Goal: Check status: Check status

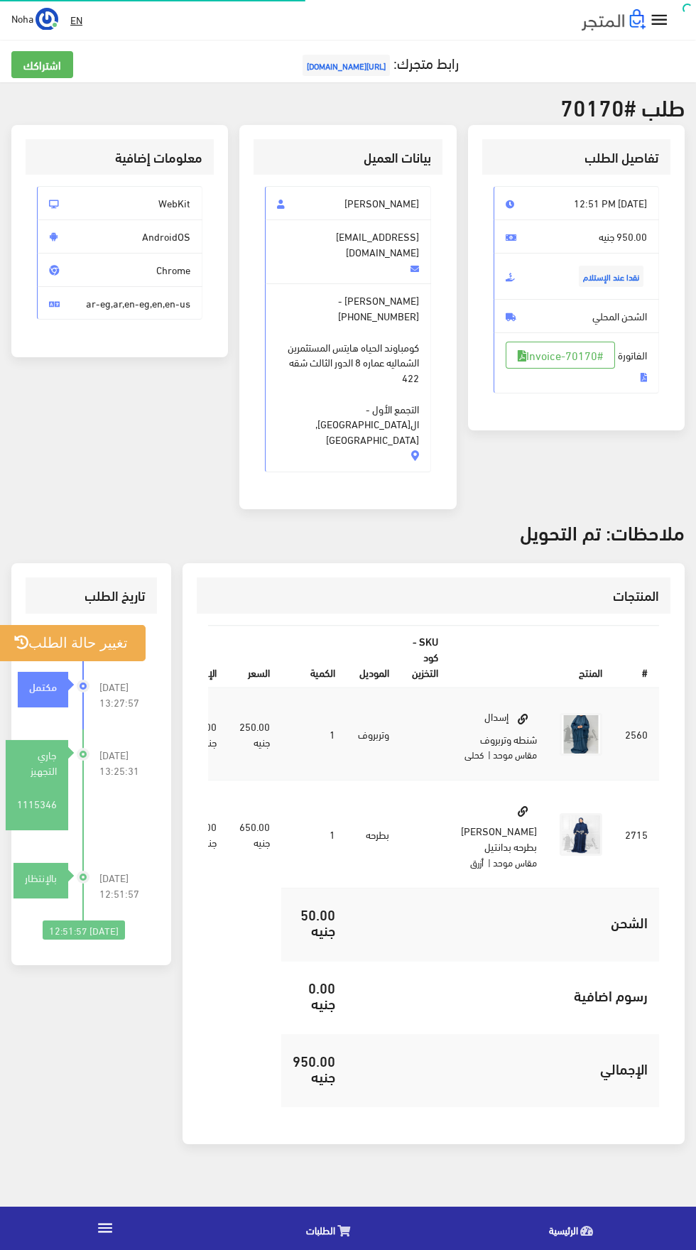
click at [343, 1231] on icon at bounding box center [343, 1231] width 13 height 11
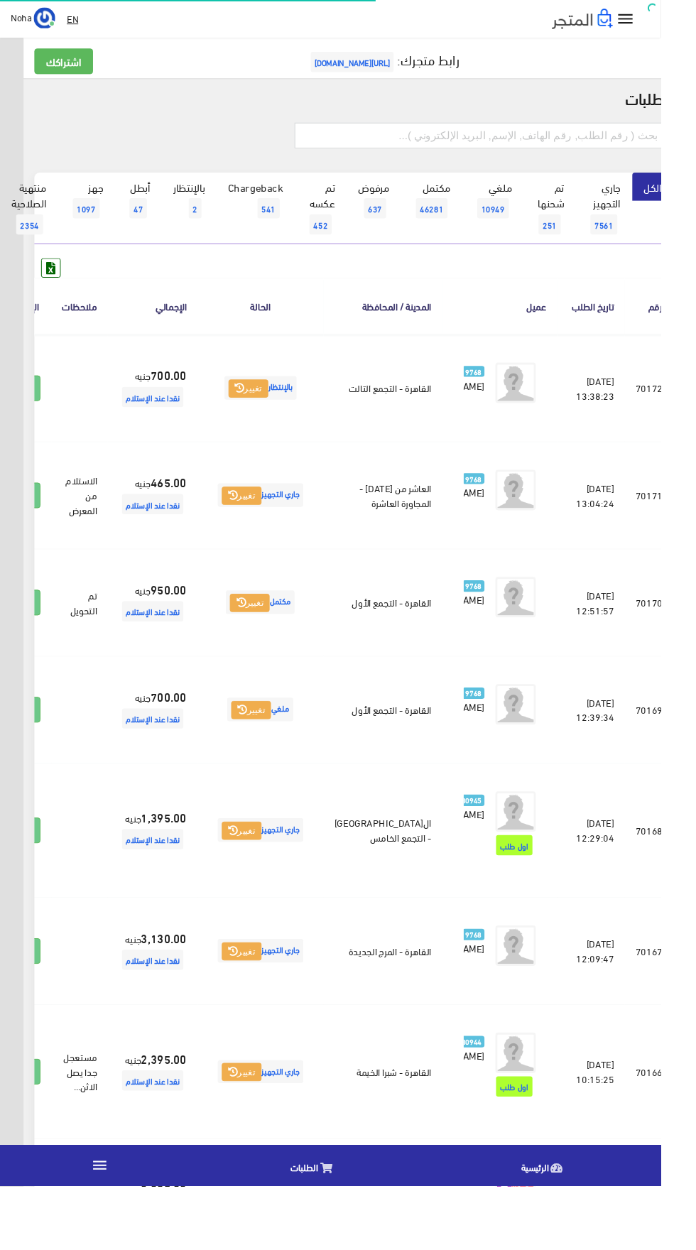
scroll to position [0, -37]
click at [31, 416] on icon at bounding box center [24, 409] width 13 height 11
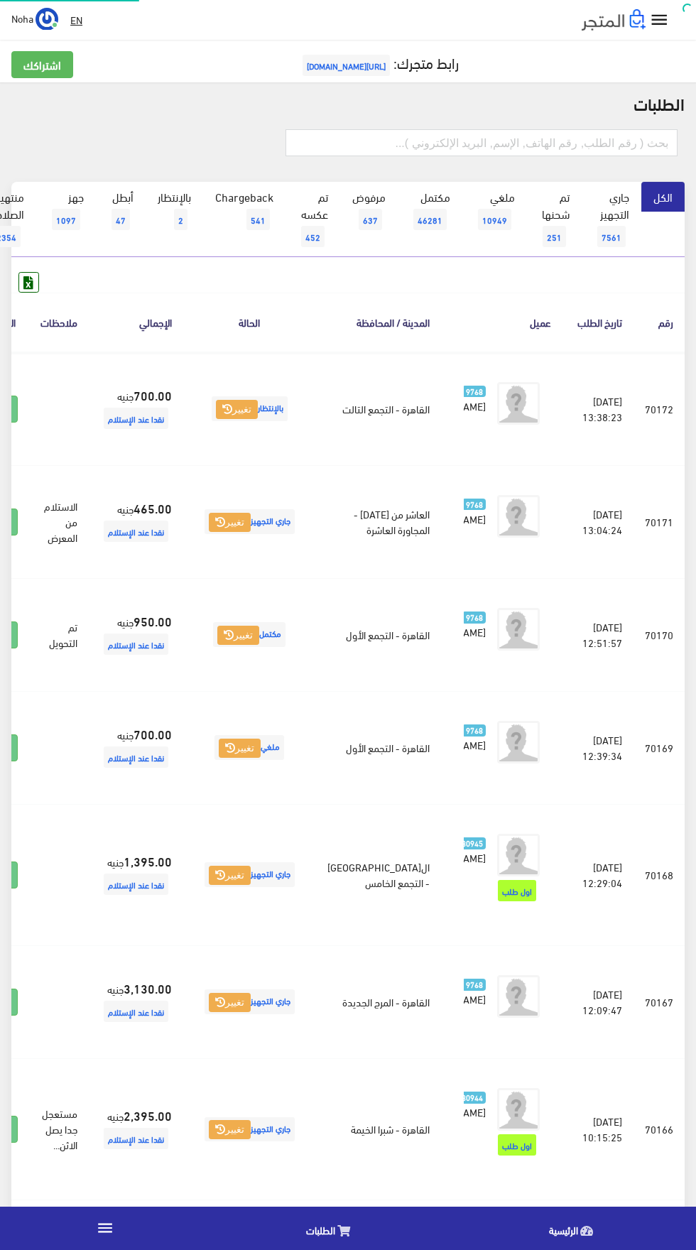
scroll to position [0, -37]
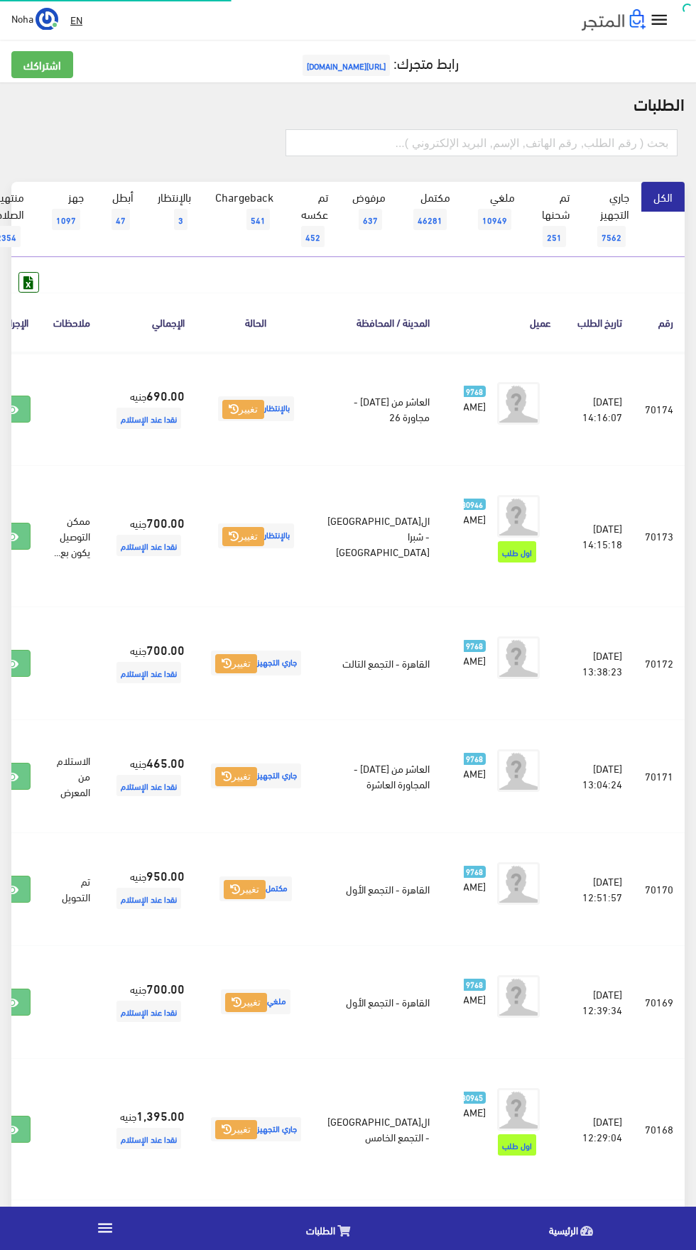
scroll to position [0, -37]
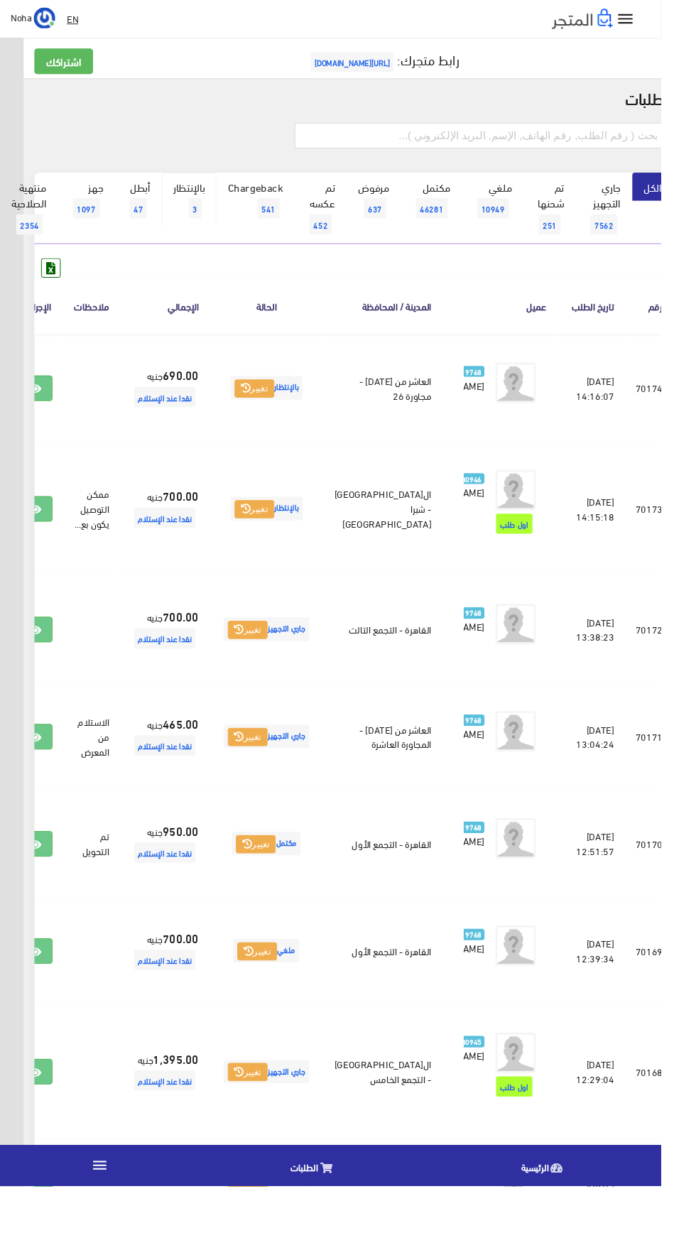
click at [218, 217] on link "بالإنتظار 3" at bounding box center [200, 211] width 58 height 58
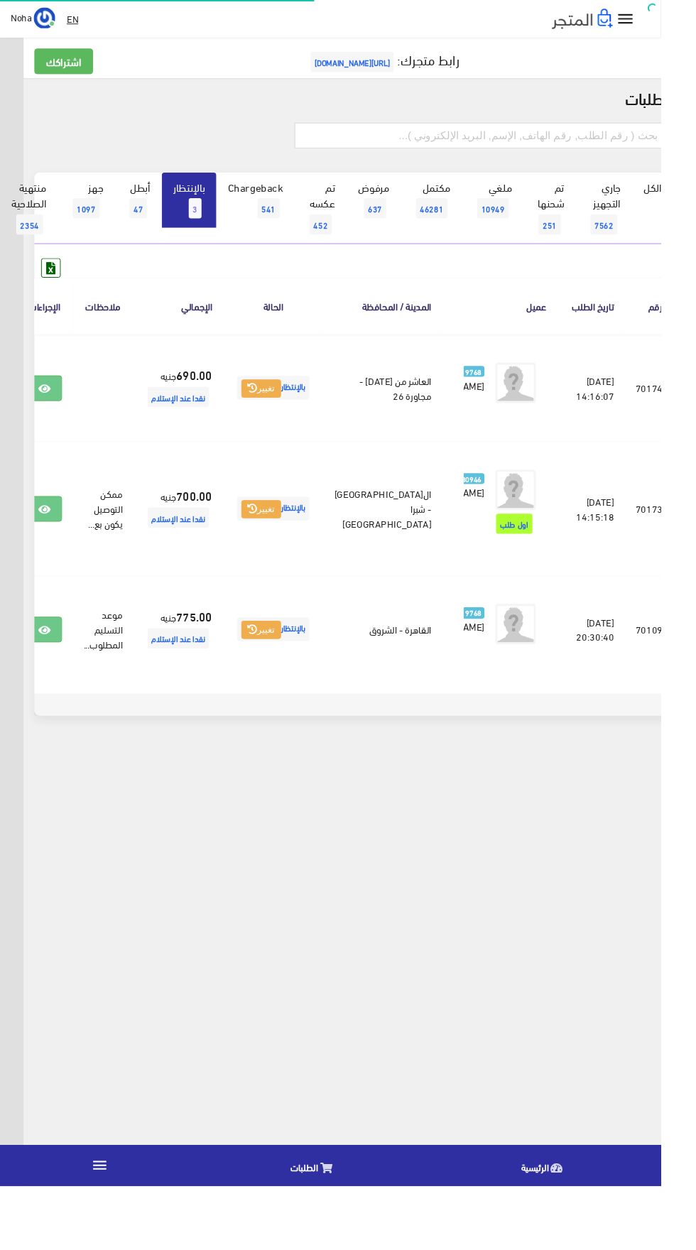
scroll to position [0, -37]
click at [65, 550] on link at bounding box center [46, 536] width 37 height 27
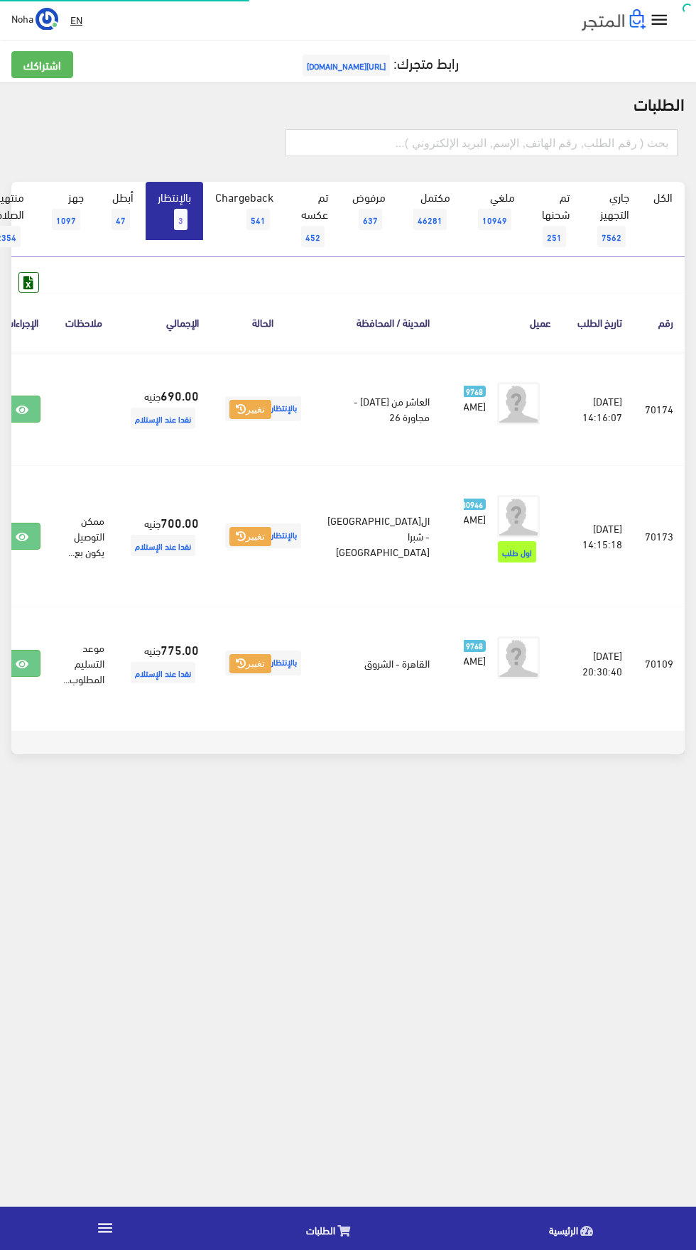
scroll to position [0, -37]
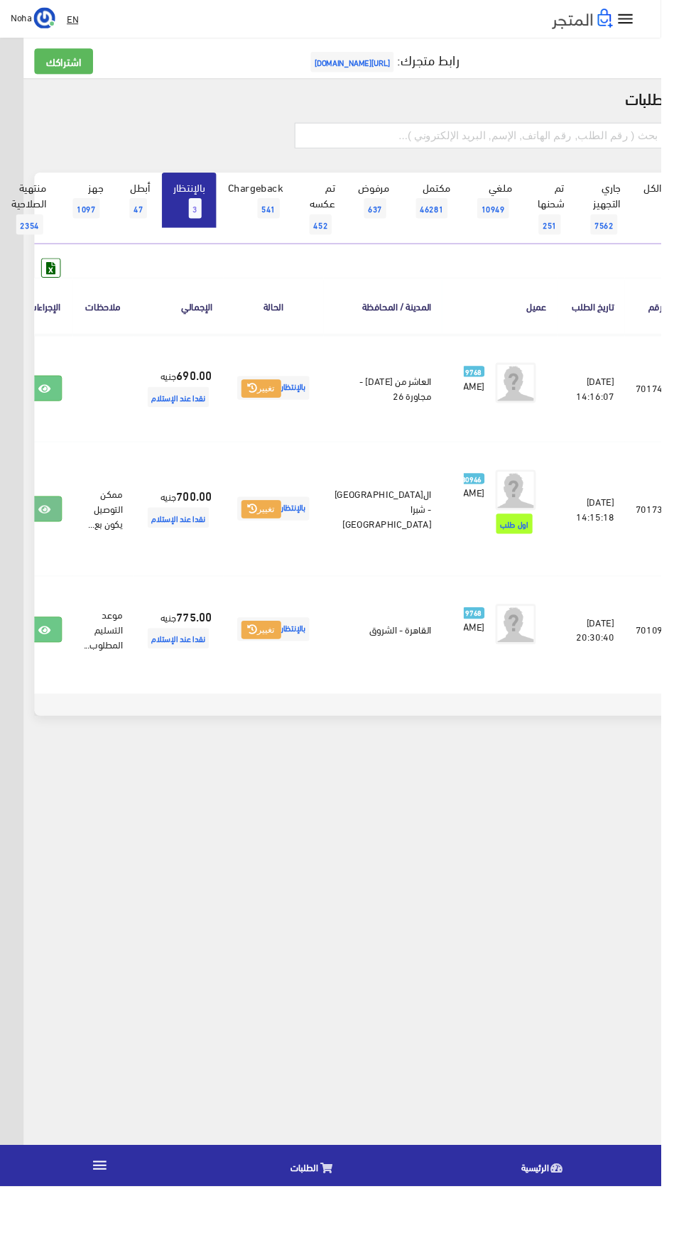
click at [53, 543] on icon at bounding box center [46, 536] width 13 height 11
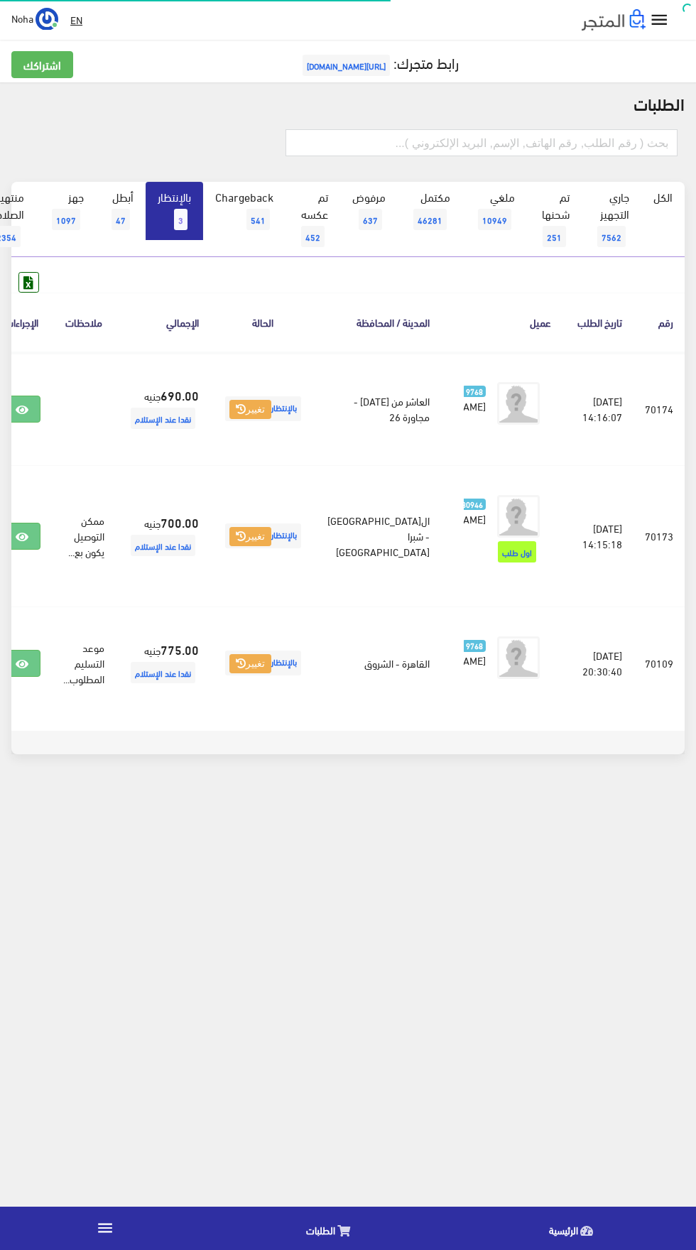
scroll to position [0, -37]
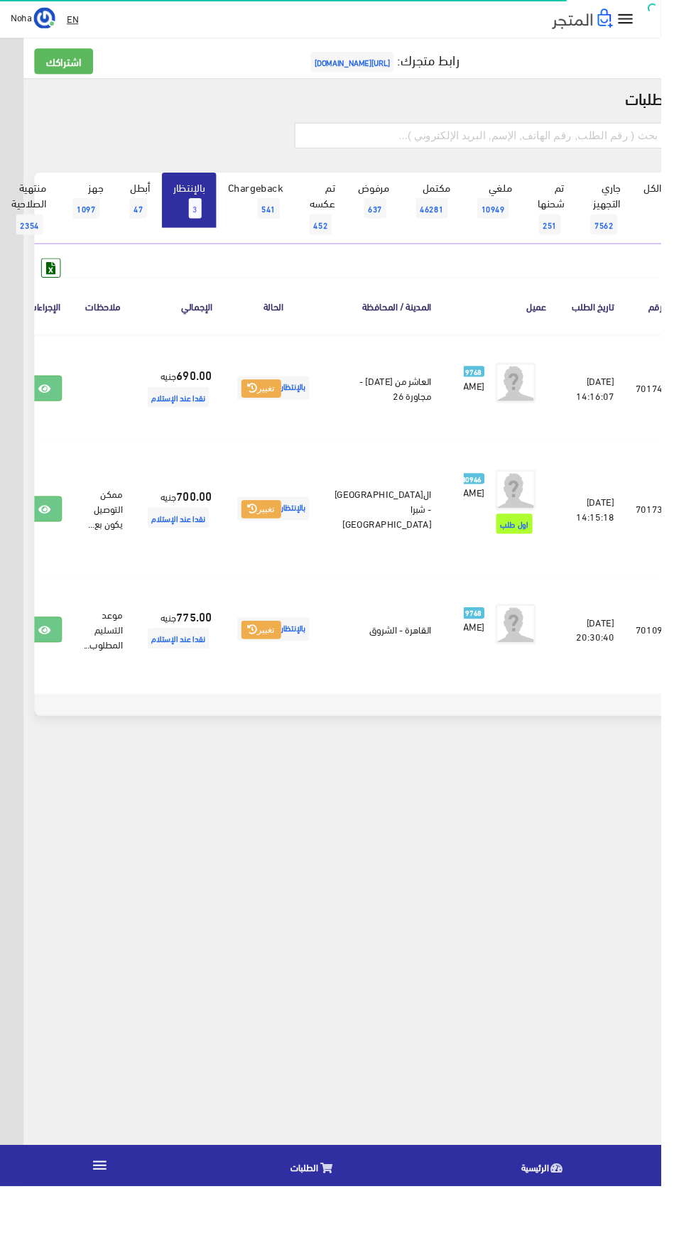
click at [207, 219] on span "3" at bounding box center [205, 219] width 13 height 21
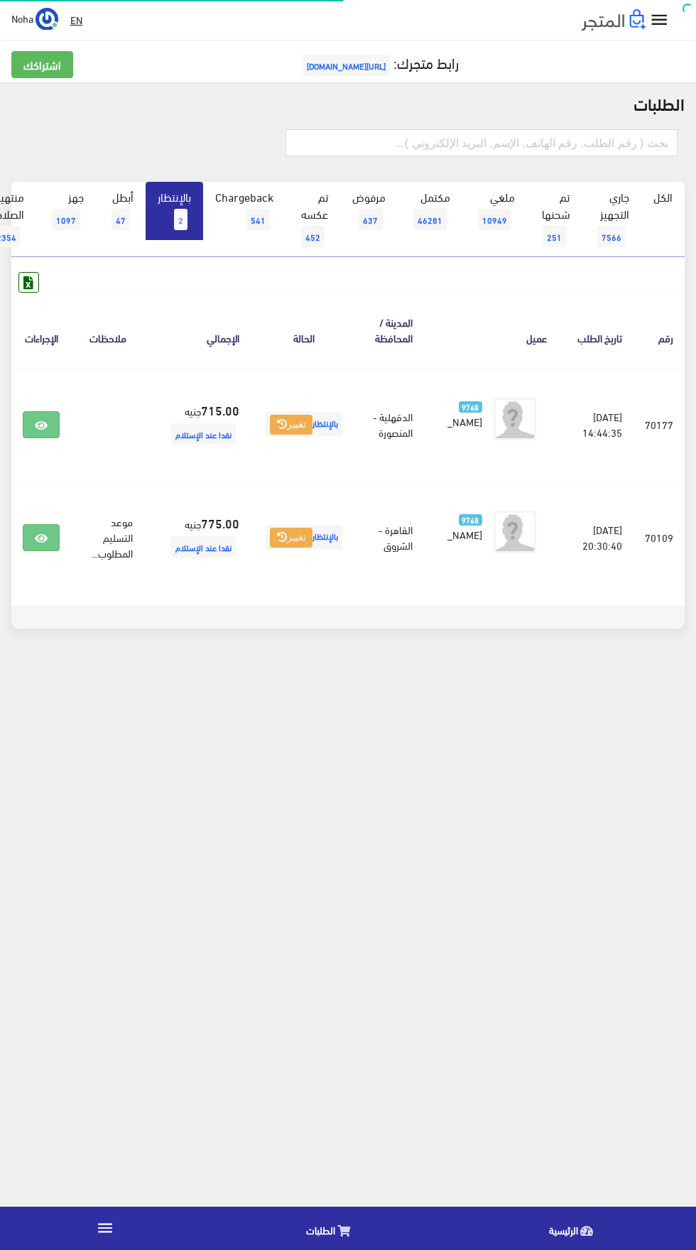
scroll to position [0, -37]
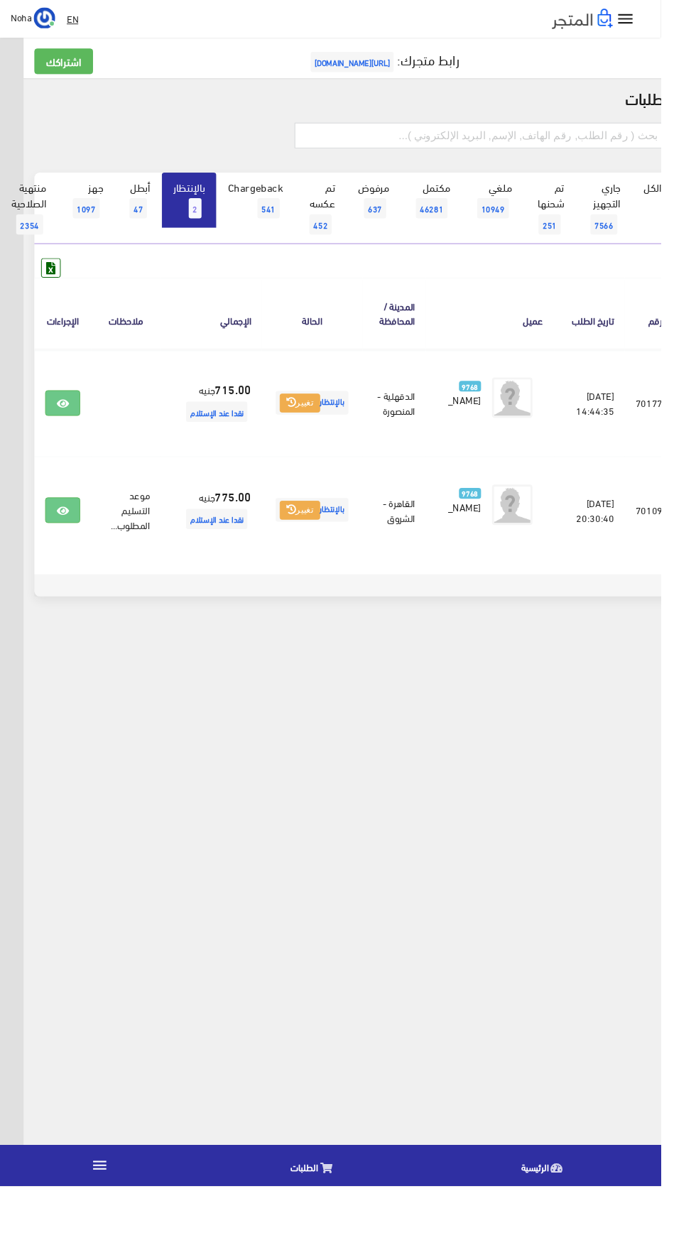
click at [205, 217] on span "2" at bounding box center [205, 219] width 13 height 21
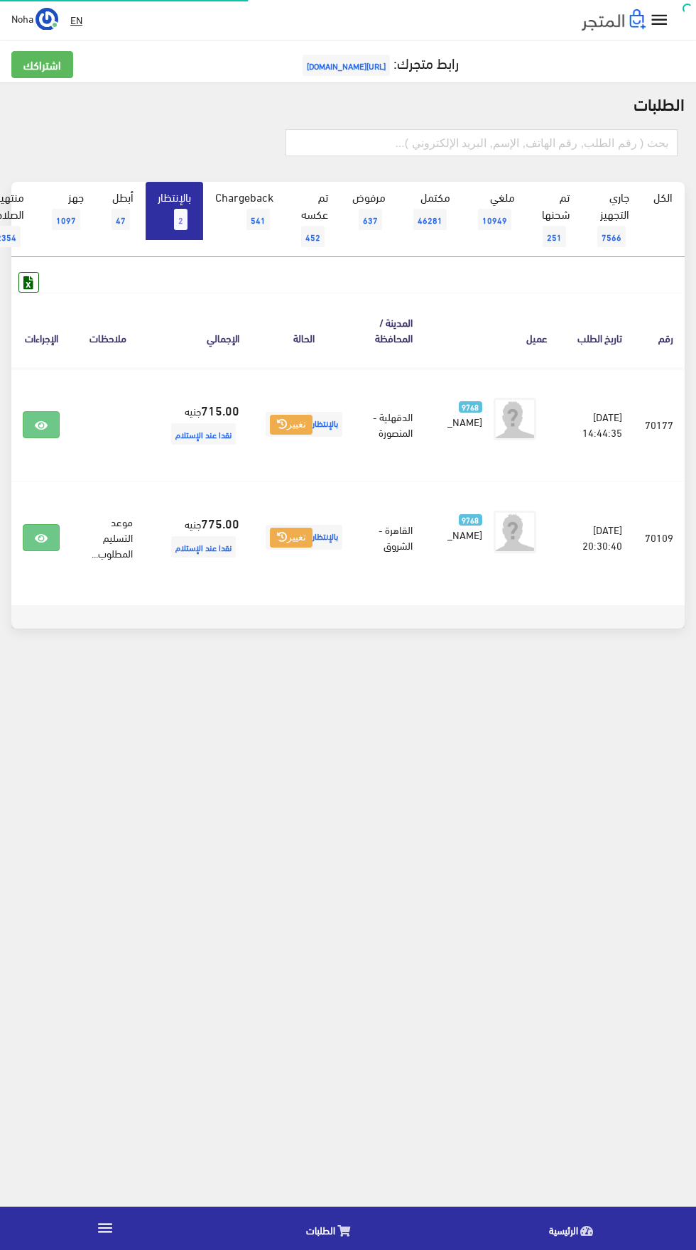
scroll to position [0, -37]
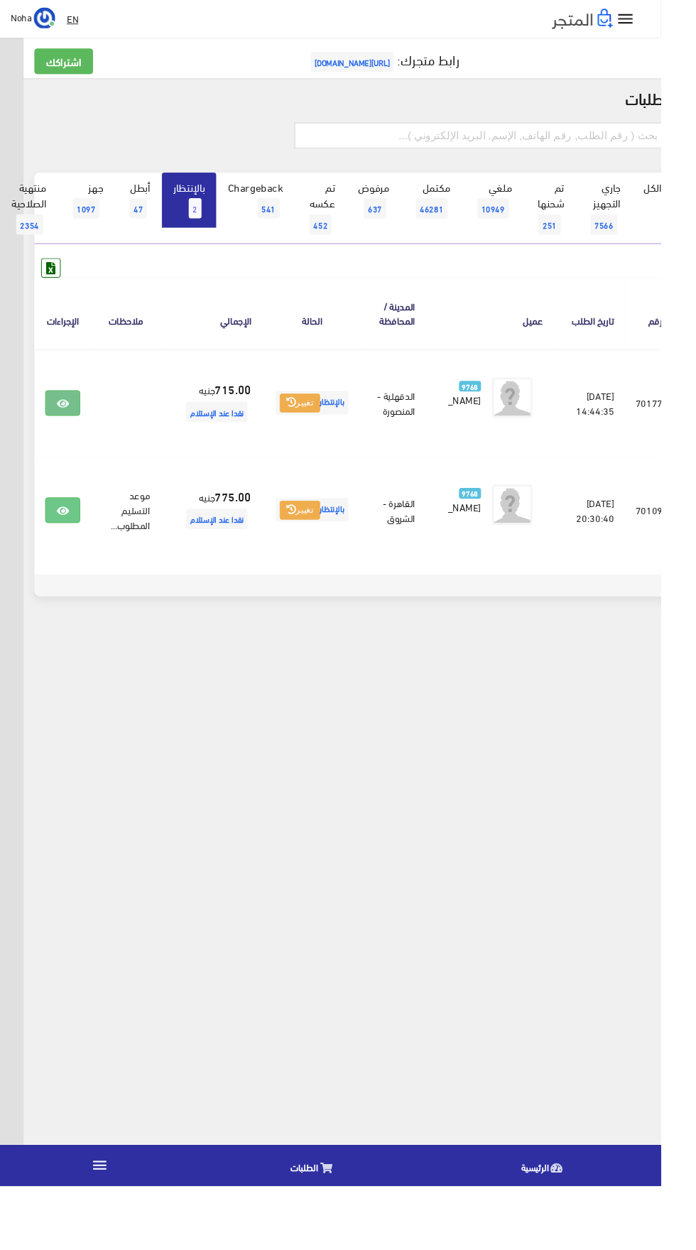
click at [72, 423] on icon at bounding box center [66, 425] width 13 height 11
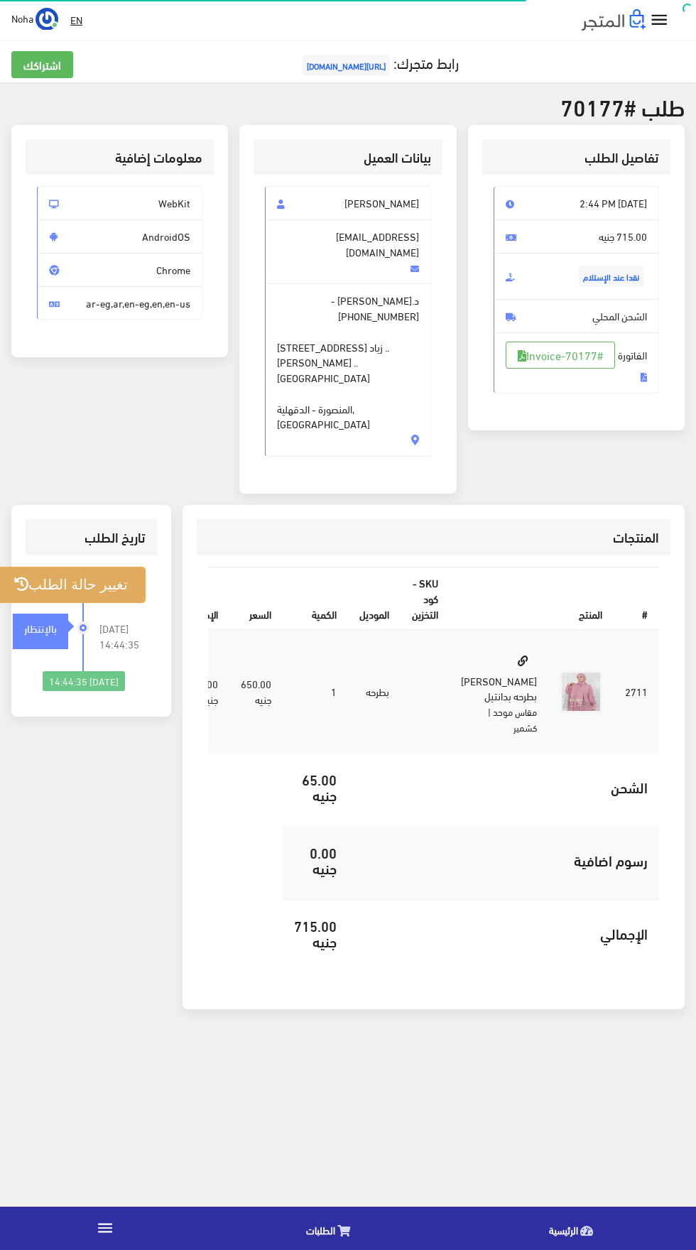
click at [73, 567] on button "تغيير حالة الطلب" at bounding box center [70, 585] width 149 height 36
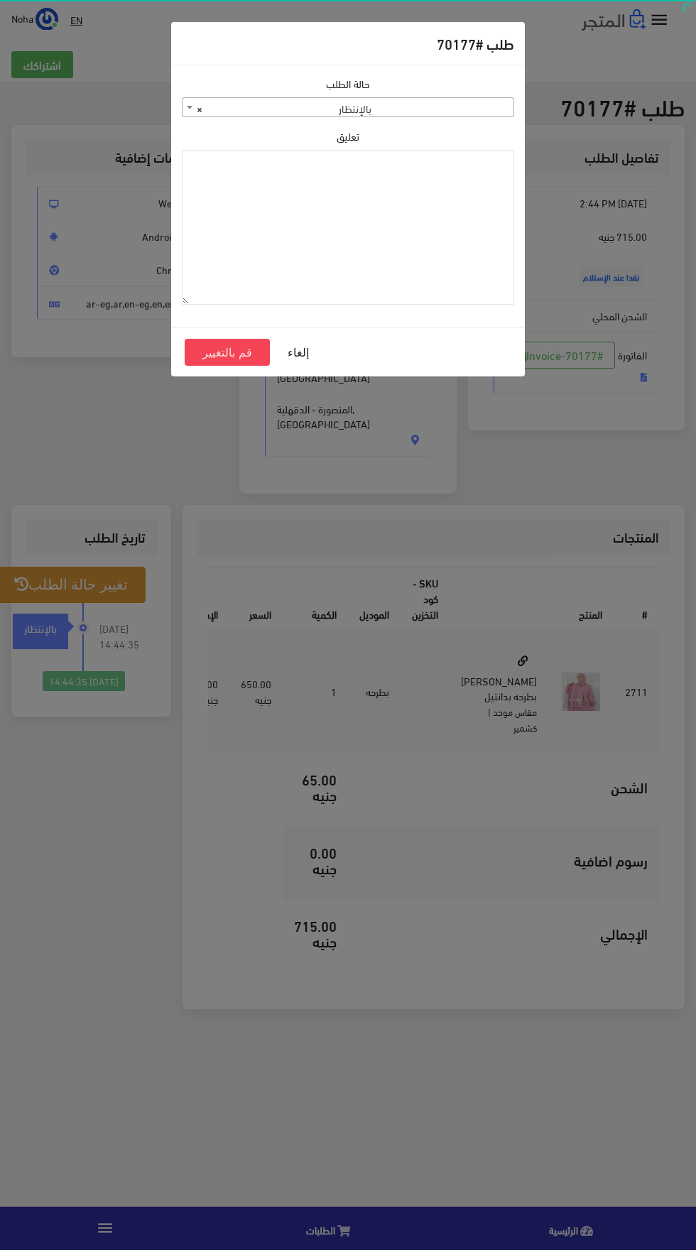
click at [283, 102] on span "× بالإنتظار" at bounding box center [348, 108] width 331 height 20
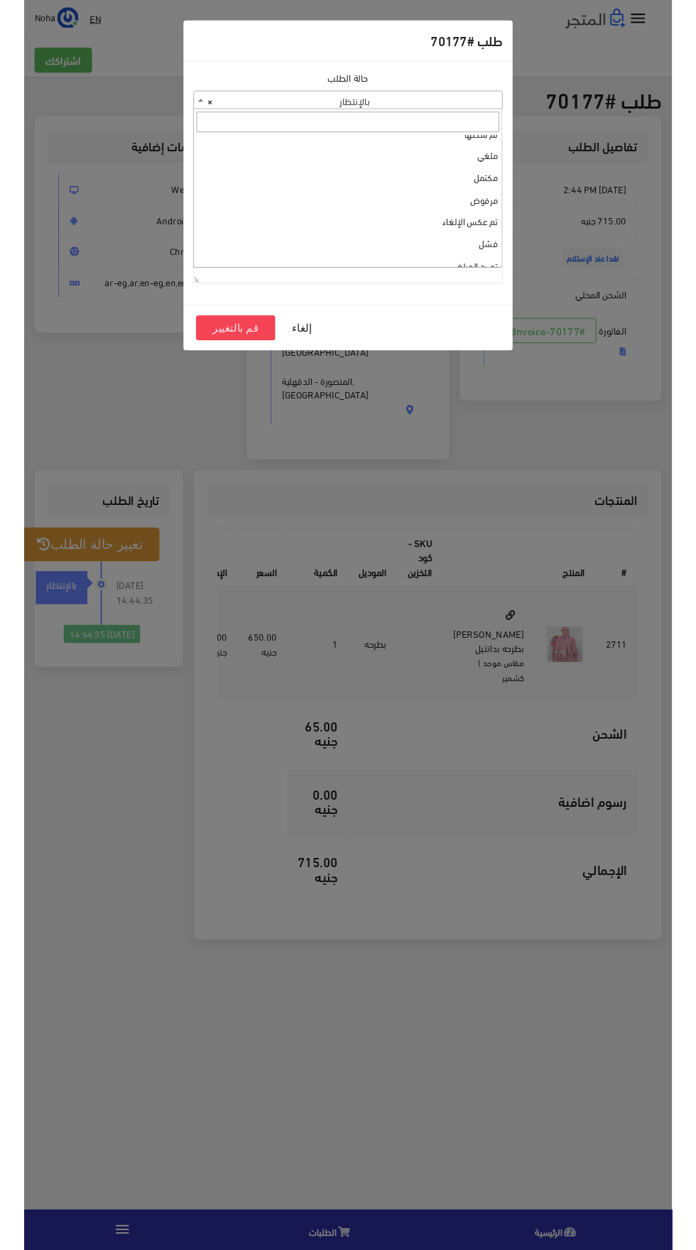
scroll to position [43, 0]
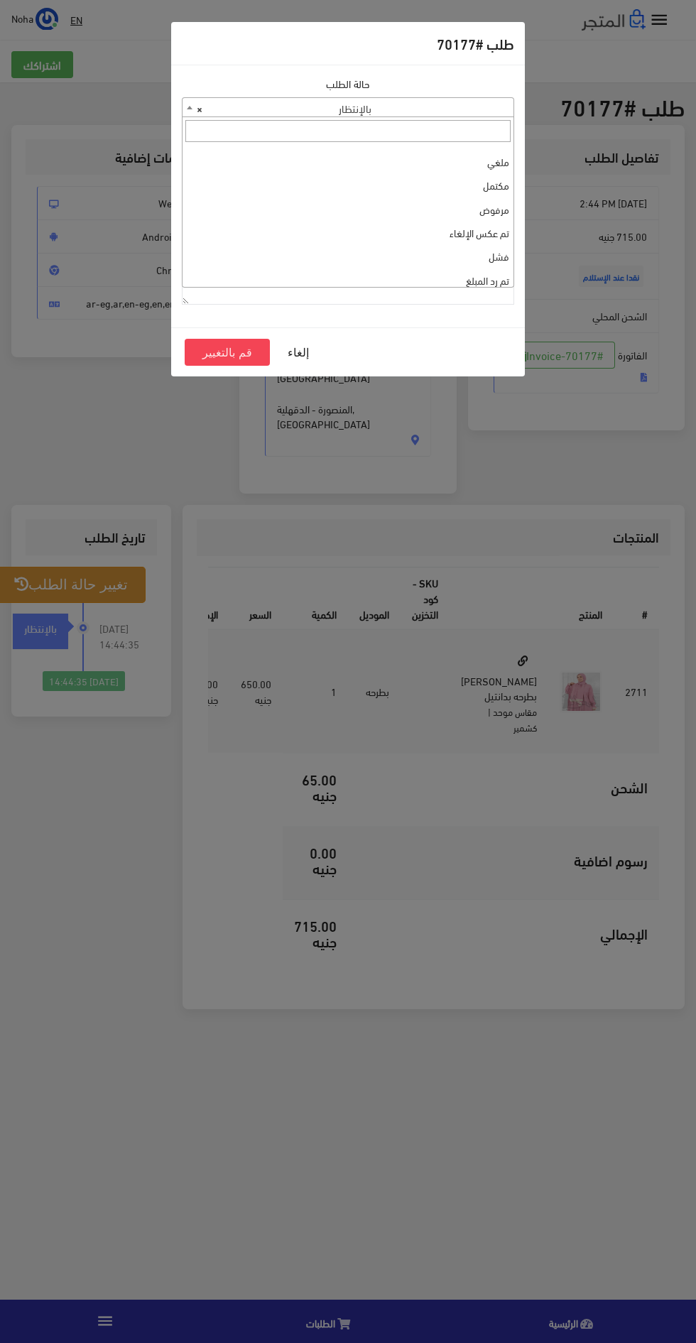
select select "3"
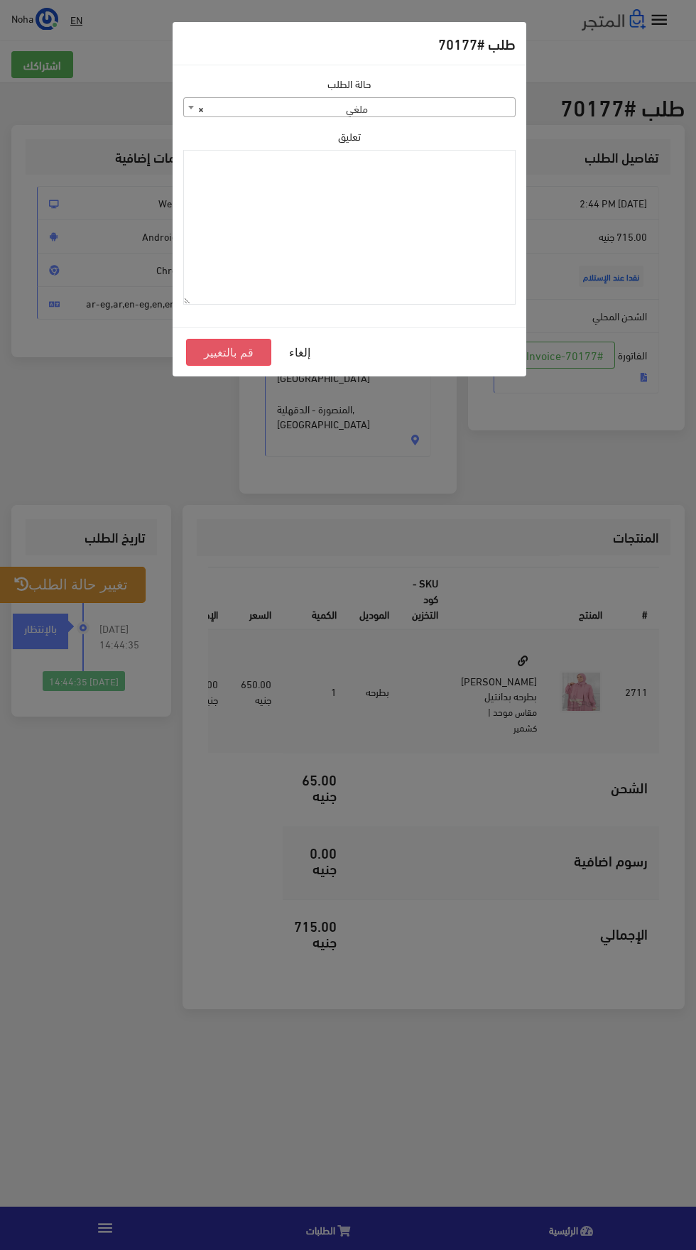
click at [192, 346] on button "قم بالتغيير" at bounding box center [228, 352] width 85 height 27
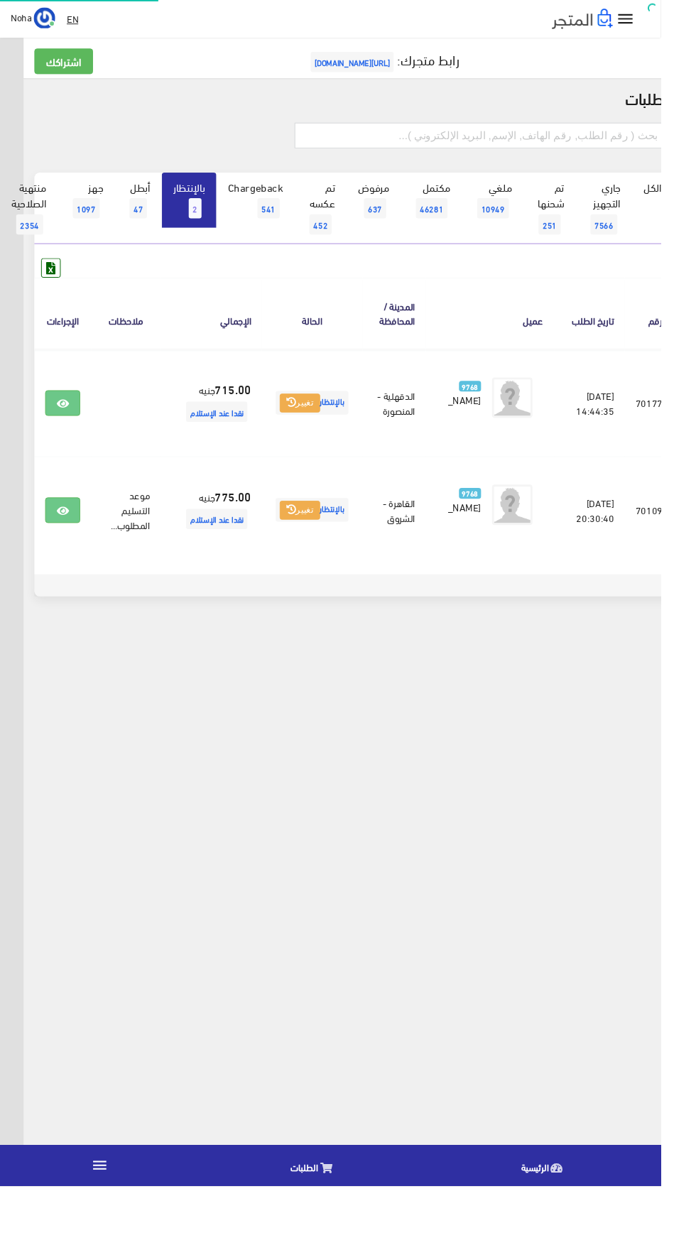
scroll to position [0, -37]
click at [561, 146] on input "text" at bounding box center [506, 142] width 392 height 27
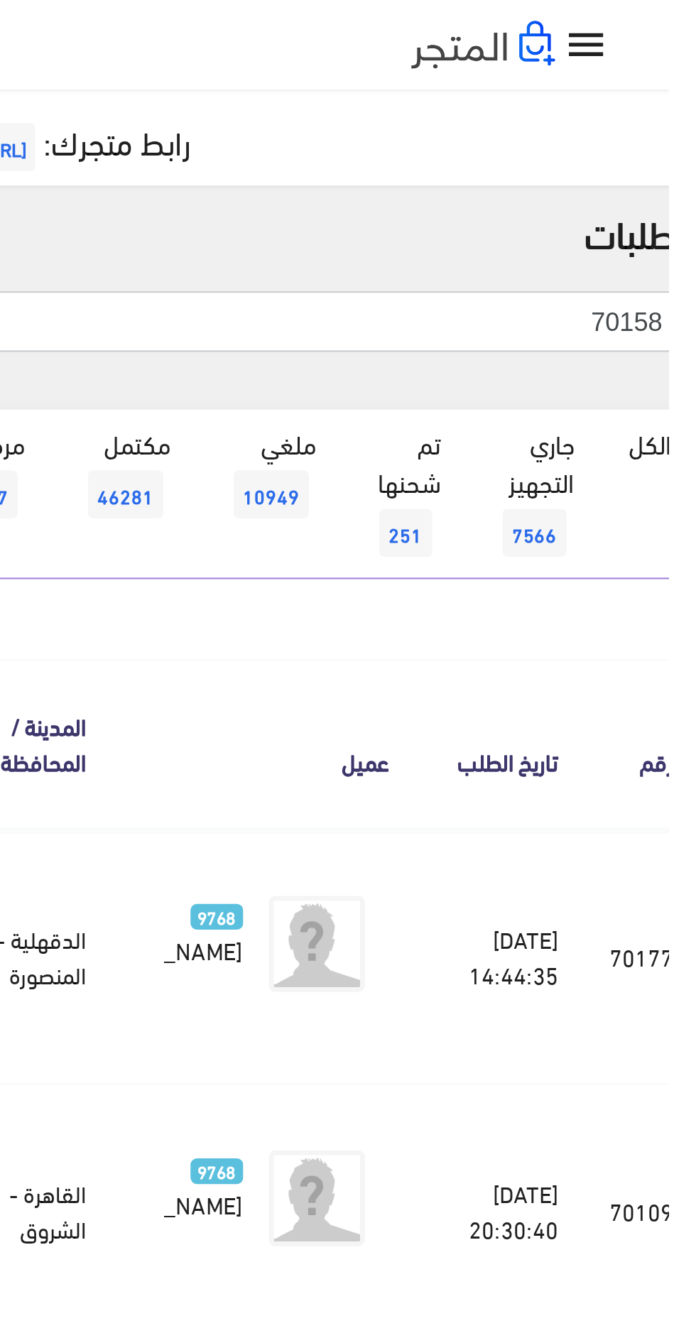
type input "70158"
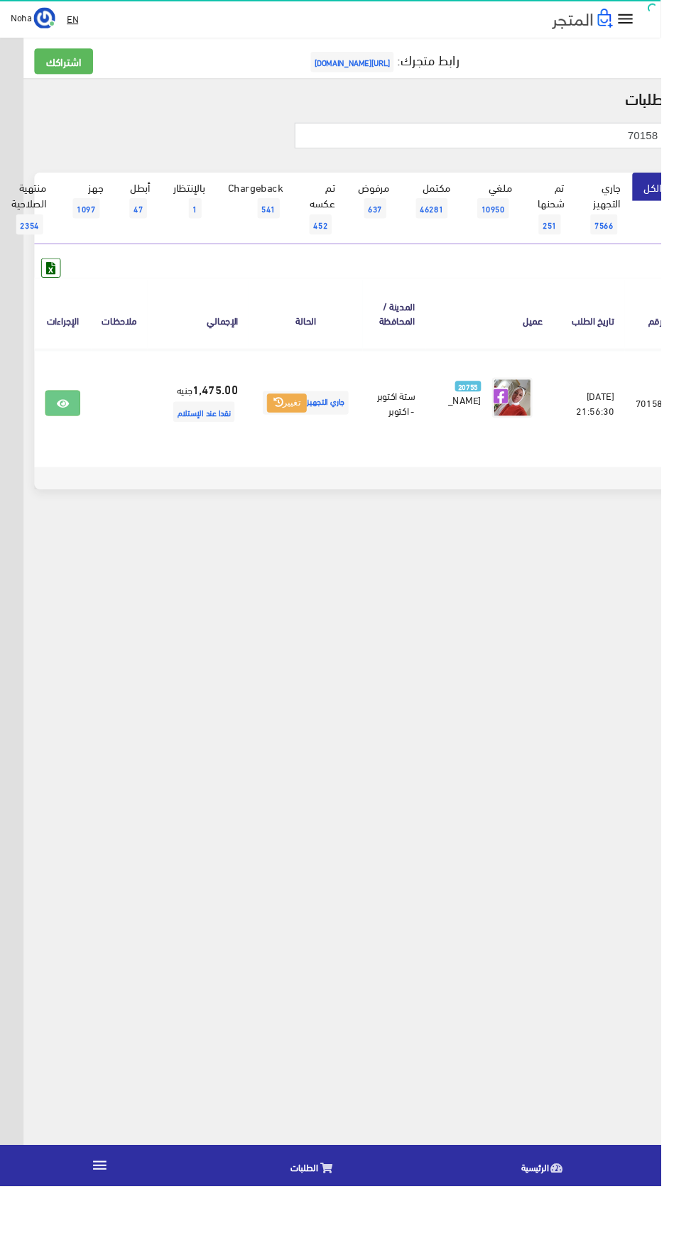
scroll to position [0, -37]
click at [72, 428] on icon at bounding box center [66, 425] width 13 height 11
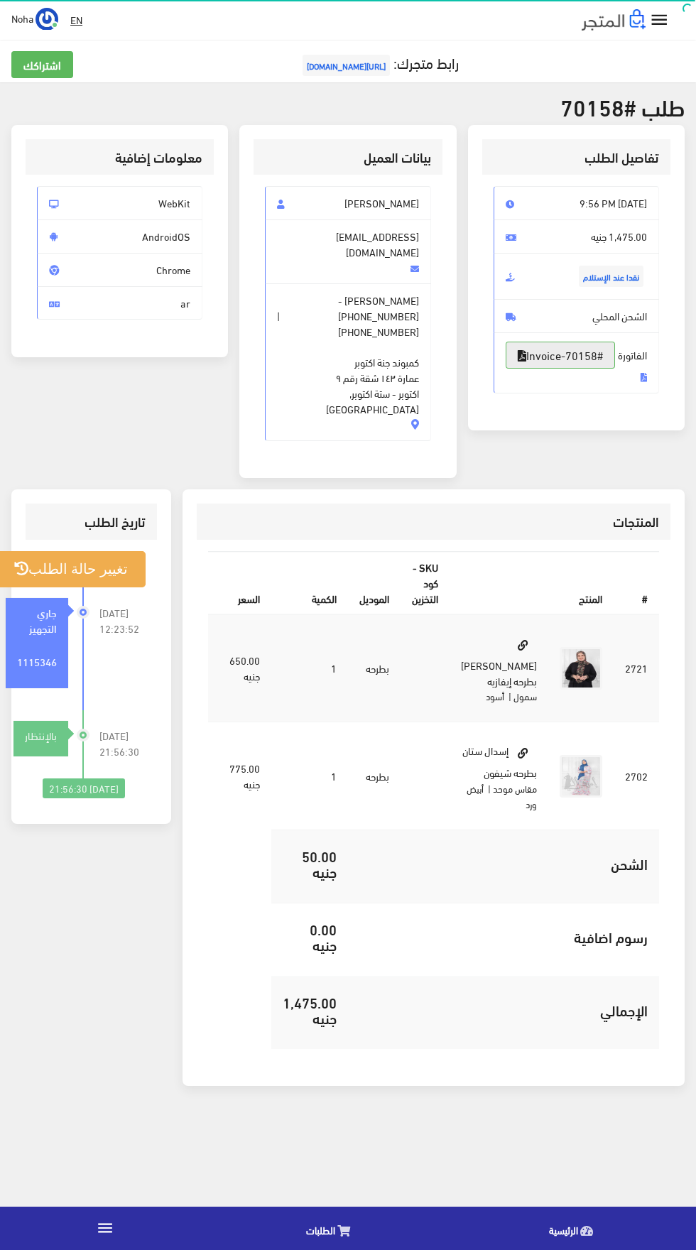
click at [553, 369] on link "#Invoice-70158" at bounding box center [560, 355] width 109 height 27
